Goal: Find specific page/section: Find specific page/section

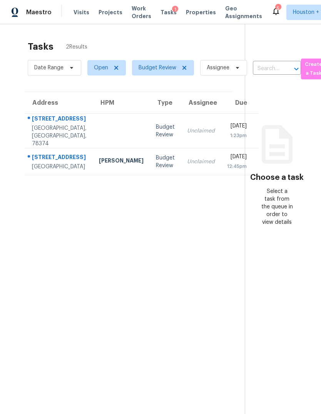
click at [150, 164] on td "Budget Review" at bounding box center [165, 161] width 31 height 27
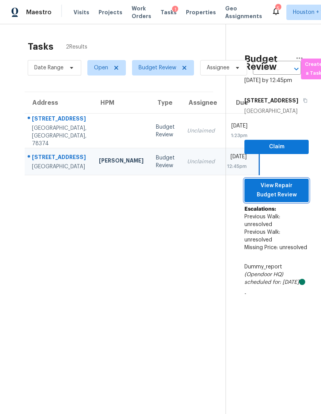
click at [305, 202] on button "View Repair Budget Review" at bounding box center [276, 190] width 64 height 23
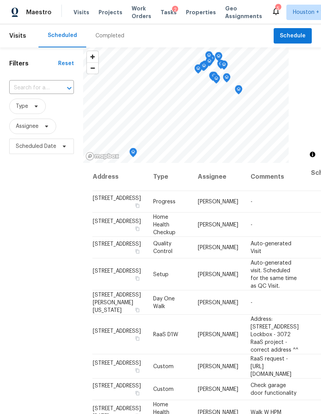
click at [106, 44] on div "Completed" at bounding box center [109, 35] width 47 height 23
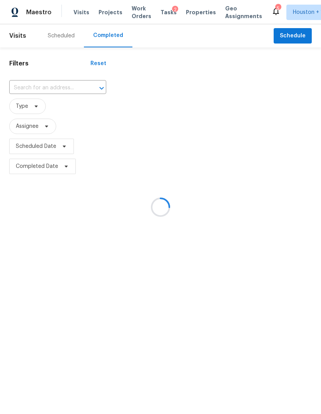
click at [46, 88] on div at bounding box center [160, 207] width 321 height 414
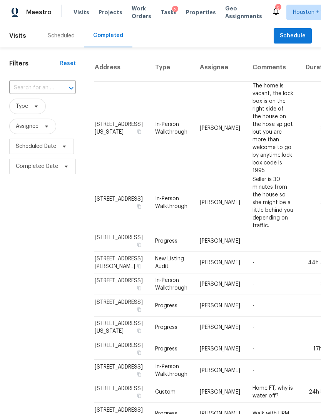
click at [23, 88] on input "text" at bounding box center [31, 88] width 45 height 12
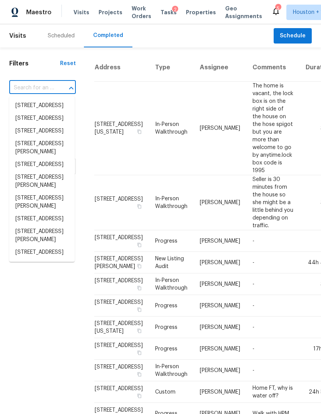
click at [22, 87] on input "text" at bounding box center [31, 88] width 45 height 12
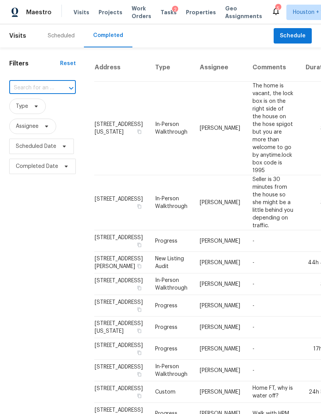
paste input "[STREET_ADDRESS]"
type input "[STREET_ADDRESS]"
click at [25, 112] on li "[STREET_ADDRESS]" at bounding box center [41, 105] width 65 height 13
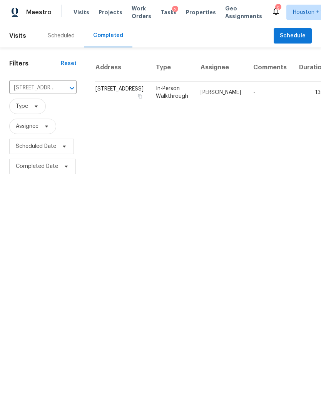
click at [293, 103] on td "13m" at bounding box center [312, 93] width 39 height 22
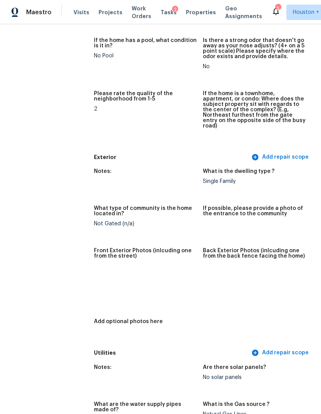
scroll to position [264, 0]
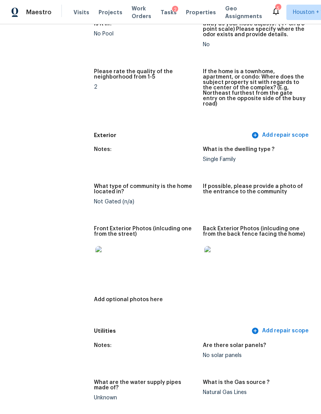
click at [217, 250] on img at bounding box center [216, 258] width 25 height 25
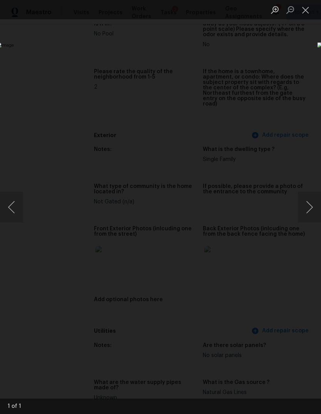
click at [299, 337] on div "Lightbox" at bounding box center [160, 207] width 321 height 414
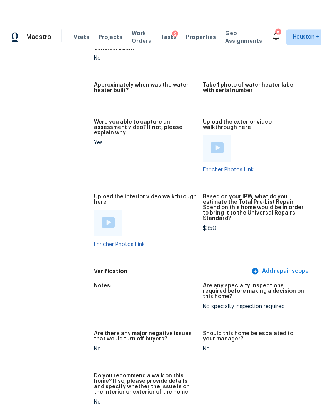
scroll to position [0, 0]
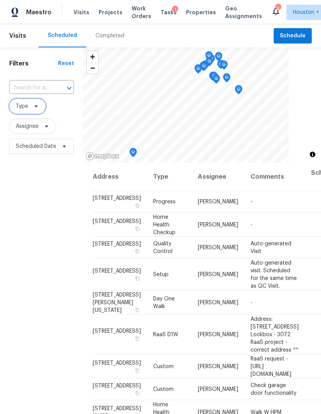
click at [29, 106] on span "Type" at bounding box center [27, 105] width 37 height 15
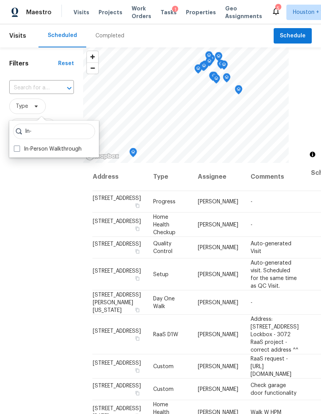
type input "In-"
click at [23, 151] on label "In-Person Walkthrough" at bounding box center [48, 149] width 68 height 8
click at [19, 150] on input "In-Person Walkthrough" at bounding box center [16, 147] width 5 height 5
checkbox input "true"
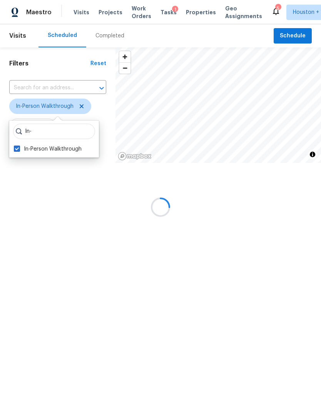
click at [33, 212] on div "Filters Reset ​ In-Person Walkthrough Assignee Scheduled Date" at bounding box center [57, 129] width 115 height 165
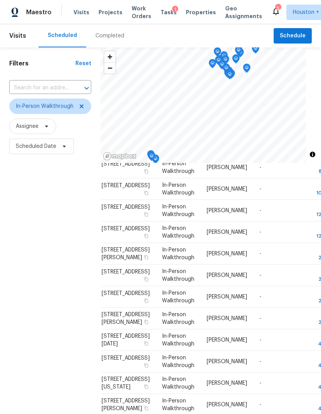
click at [35, 244] on div "Filters Reset ​ In-Person Walkthrough Assignee Scheduled Date" at bounding box center [50, 270] width 100 height 446
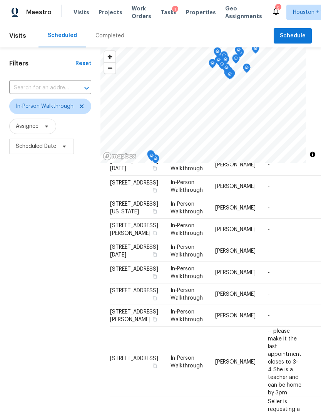
scroll to position [515, 0]
click at [41, 256] on div "Filters Reset ​ In-Person Walkthrough Assignee Scheduled Date" at bounding box center [50, 270] width 100 height 446
